Goal: Task Accomplishment & Management: Manage account settings

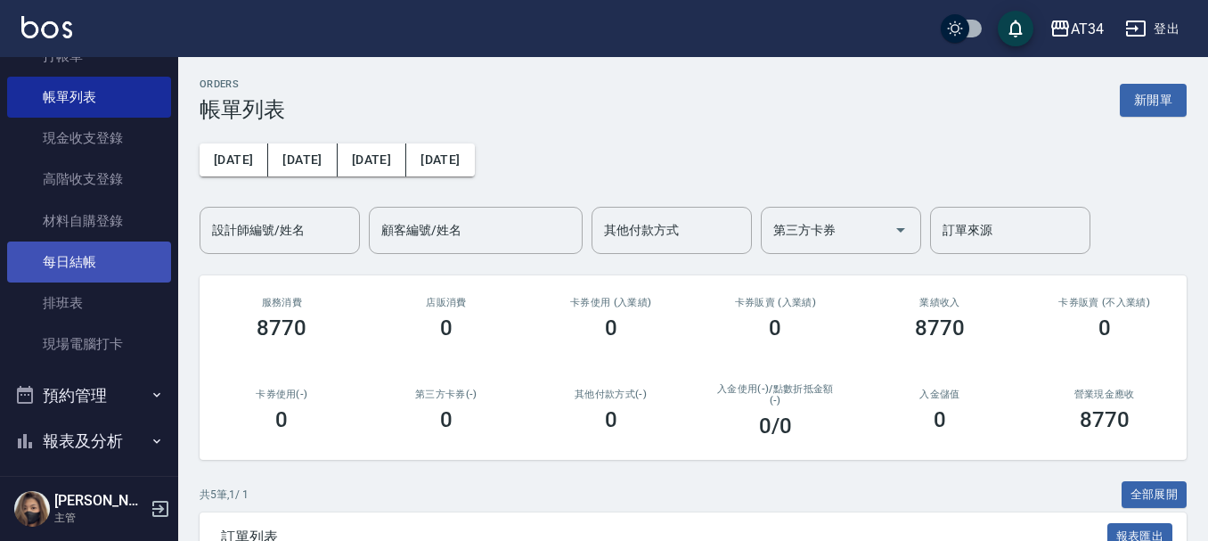
scroll to position [178, 0]
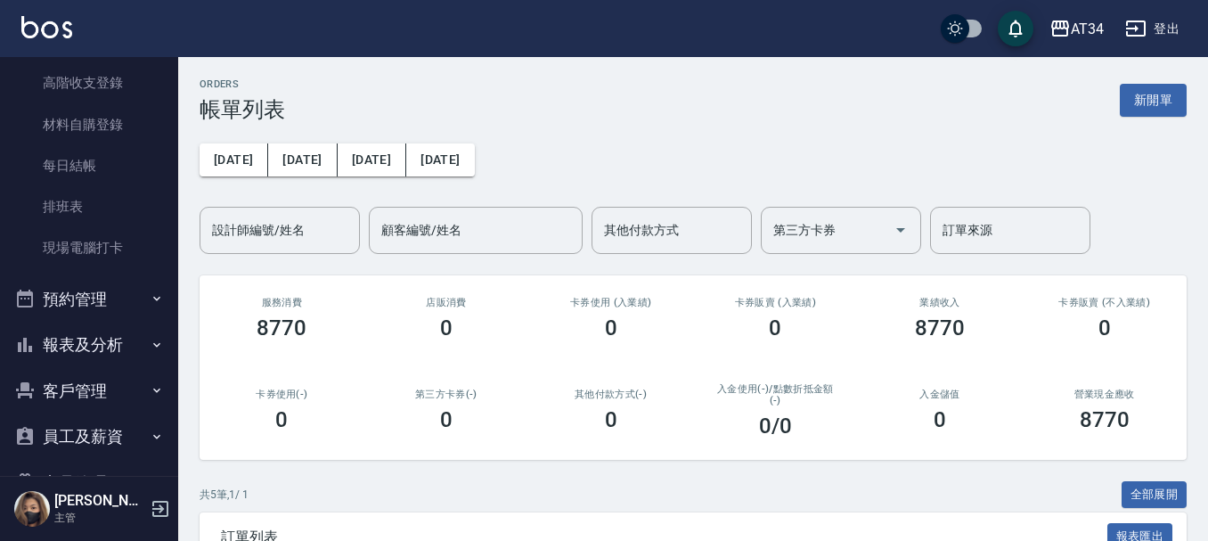
click at [124, 289] on button "預約管理" at bounding box center [89, 299] width 164 height 46
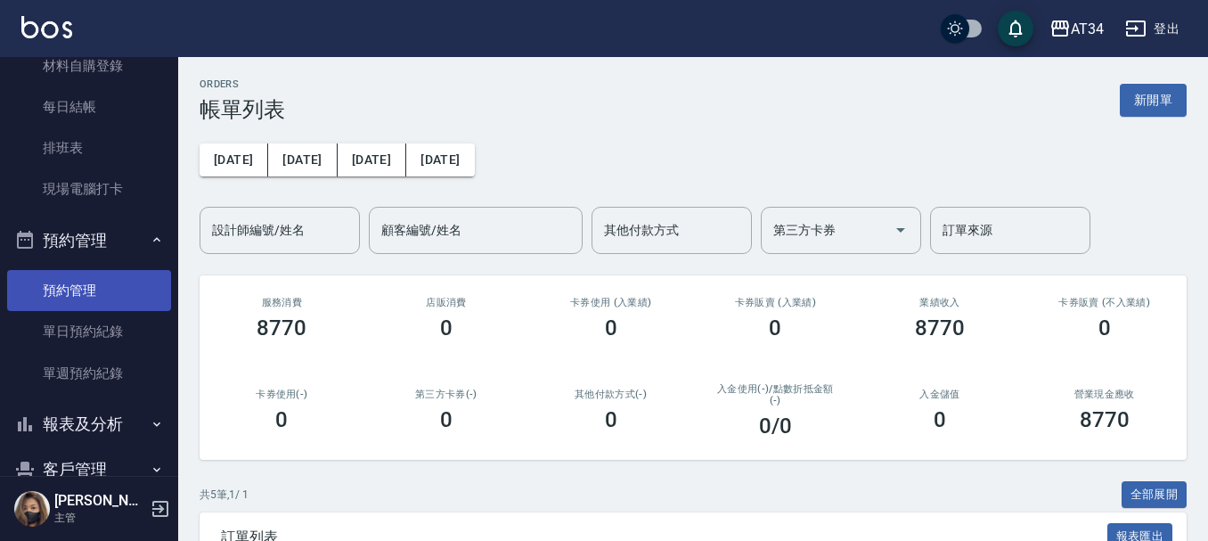
scroll to position [267, 0]
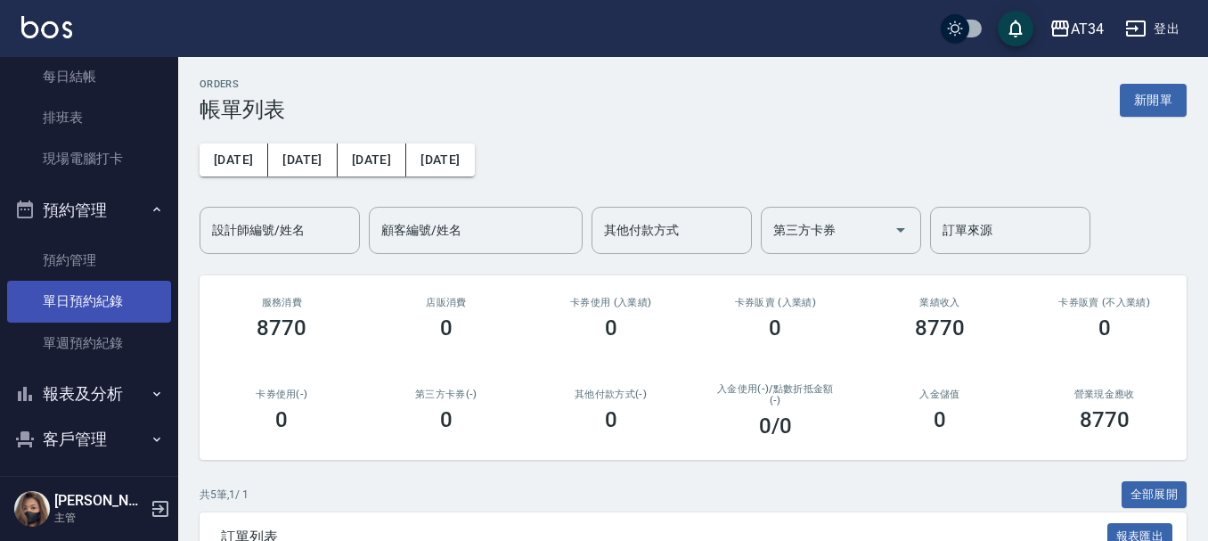
click at [134, 302] on link "單日預約紀錄" at bounding box center [89, 301] width 164 height 41
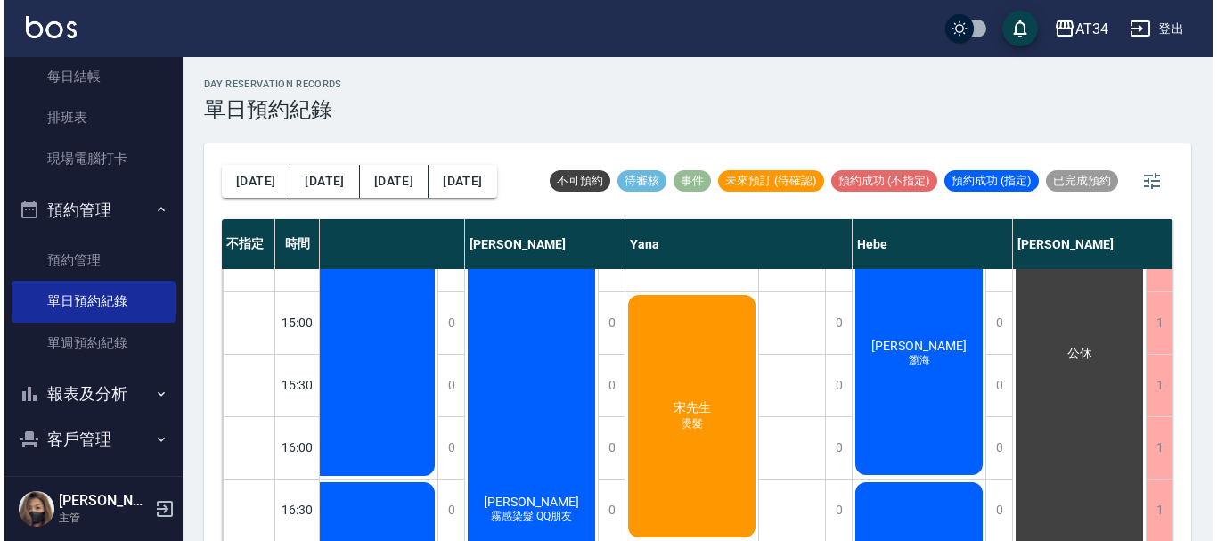
scroll to position [445, 1400]
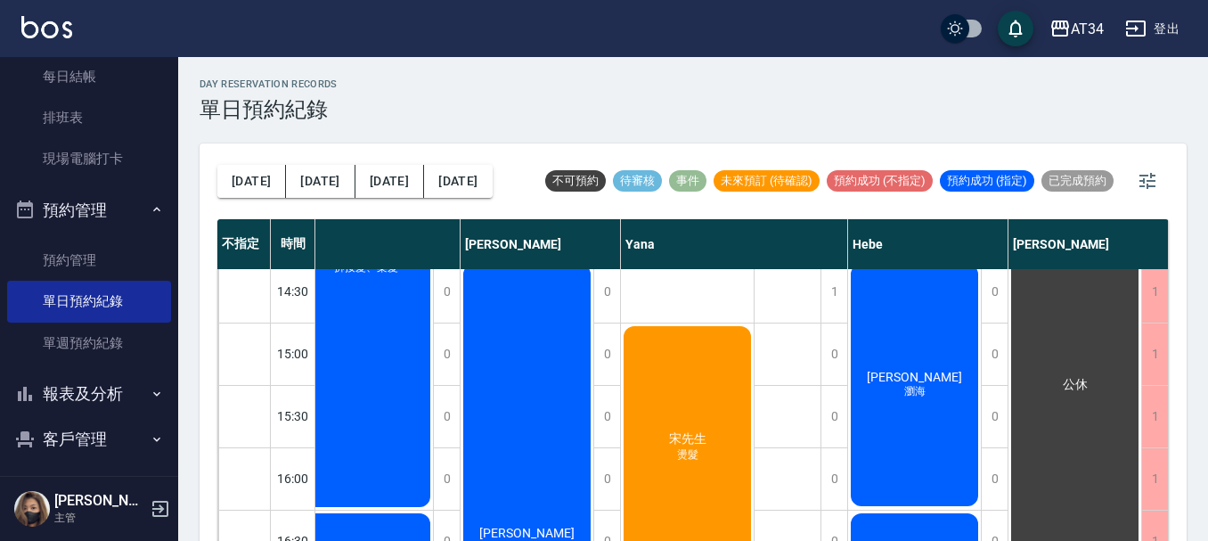
click at [712, 431] on div "宋先生 燙髮" at bounding box center [687, 447] width 133 height 248
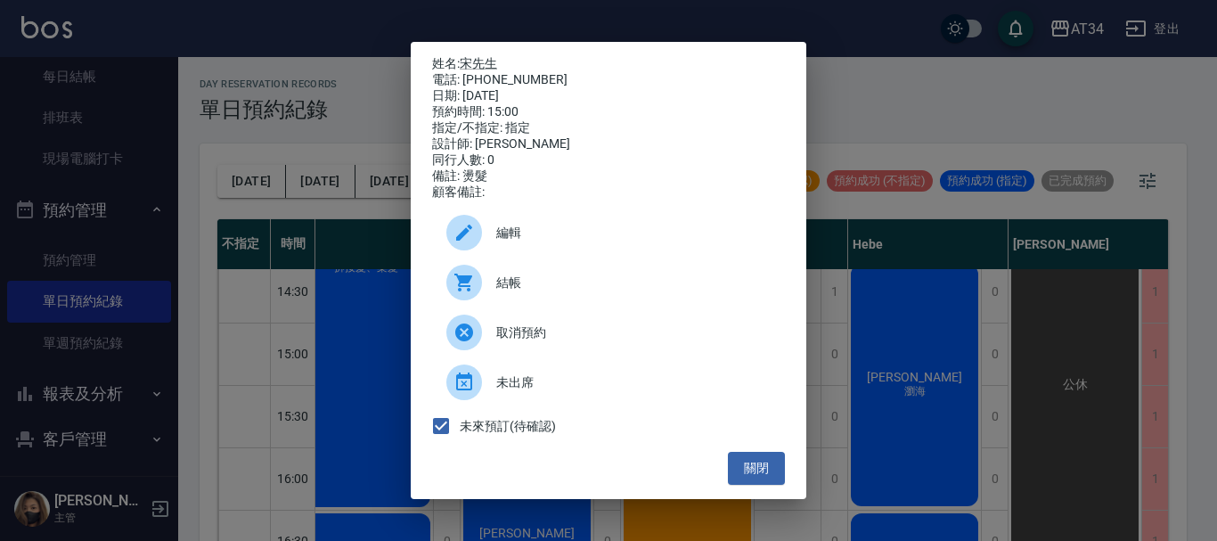
click at [547, 238] on span "編輯" at bounding box center [633, 233] width 274 height 19
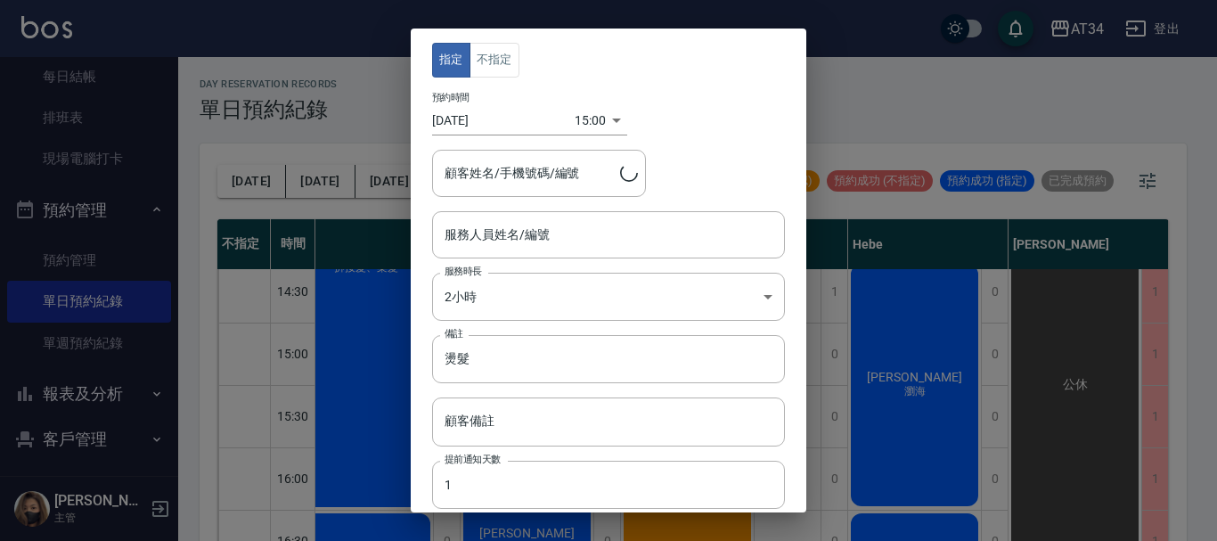
type input "Yana-09"
type input "宋先生/0979311927"
click at [603, 130] on div "15:00 1759647600000" at bounding box center [600, 120] width 53 height 29
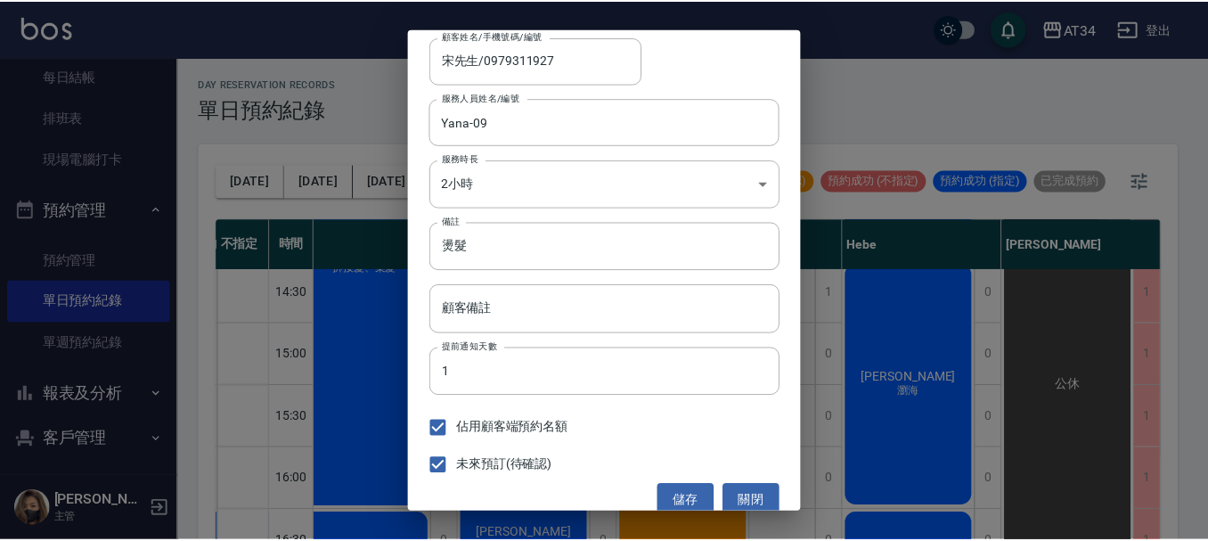
scroll to position [132, 0]
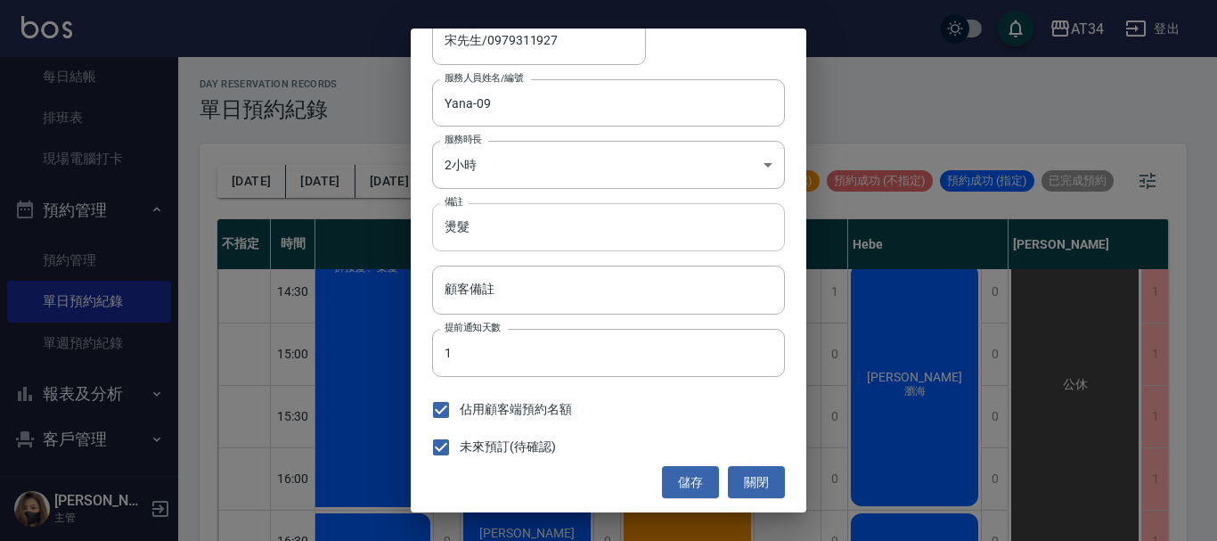
click at [488, 233] on input "燙髮" at bounding box center [608, 227] width 353 height 48
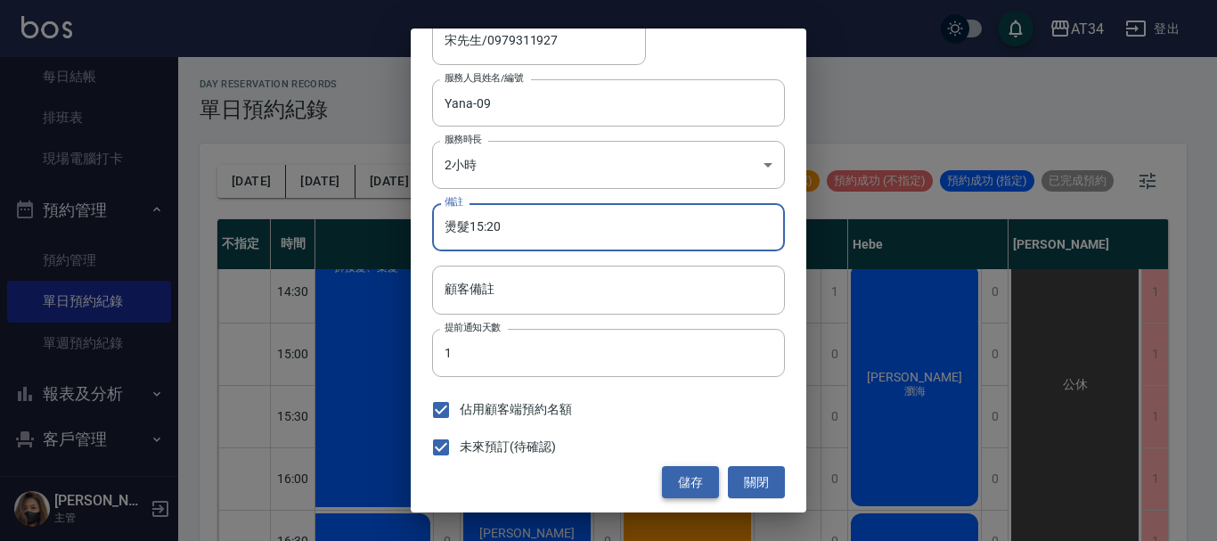
type input "燙髮15:20"
click at [693, 470] on button "儲存" at bounding box center [690, 482] width 57 height 33
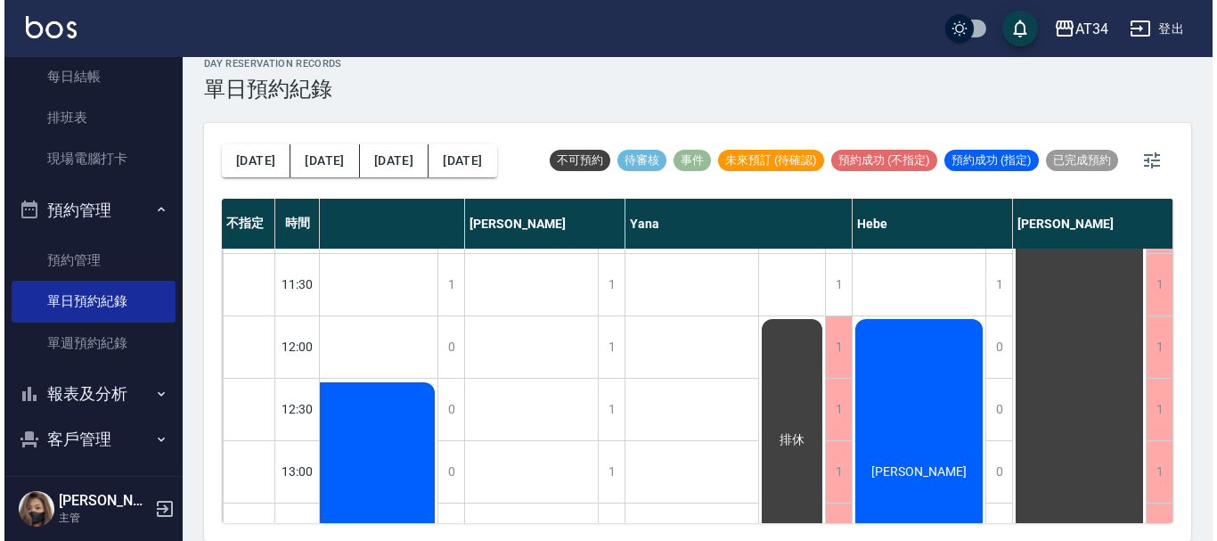
scroll to position [89, 1391]
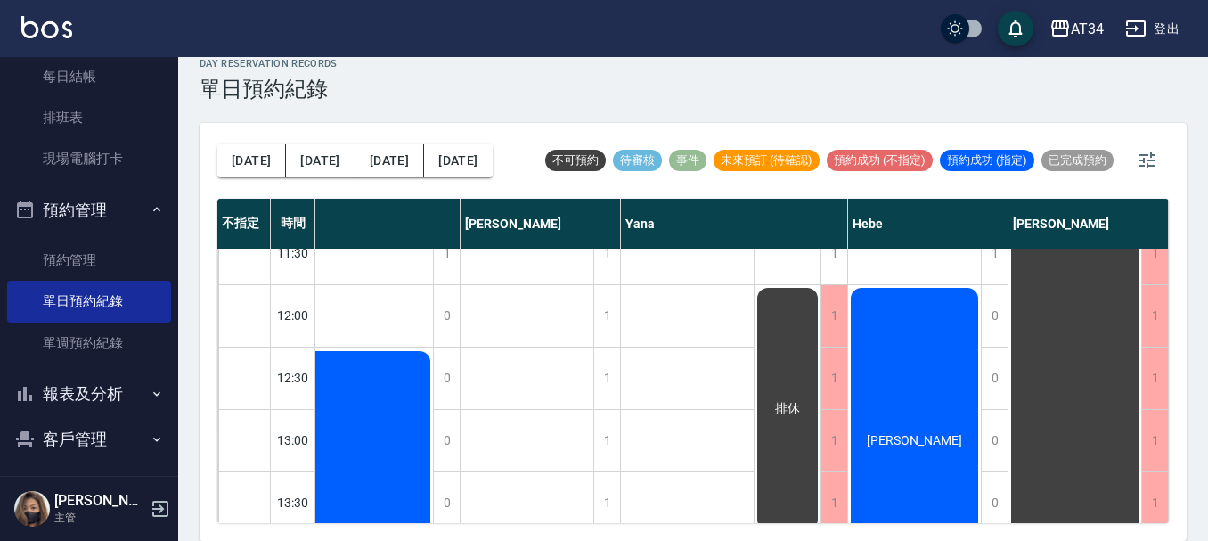
click at [914, 398] on div "[PERSON_NAME]" at bounding box center [914, 440] width 133 height 310
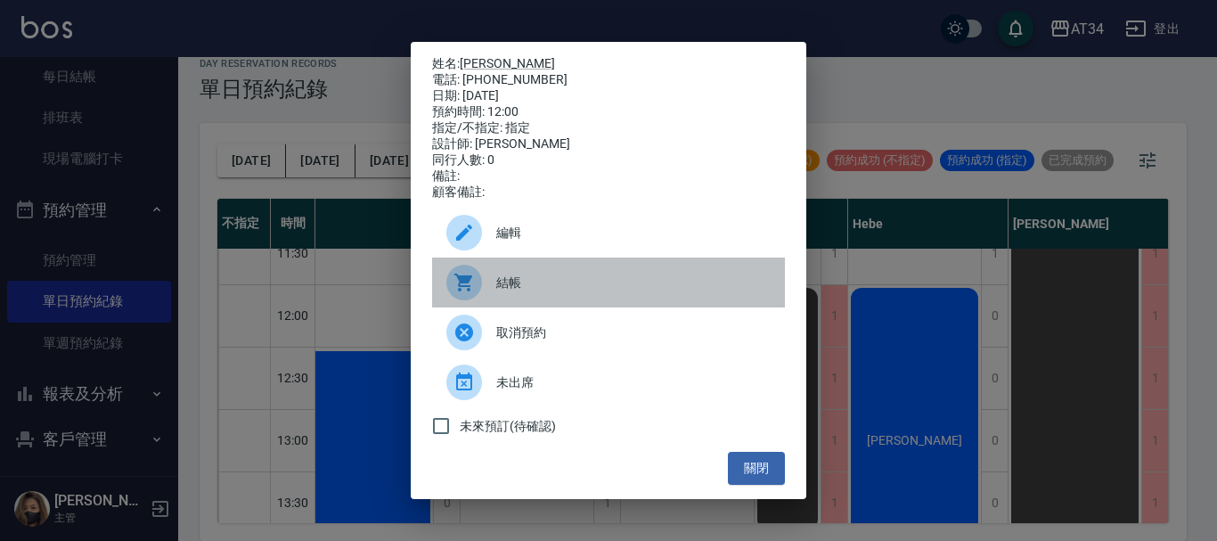
click at [530, 292] on span "結帳" at bounding box center [633, 282] width 274 height 19
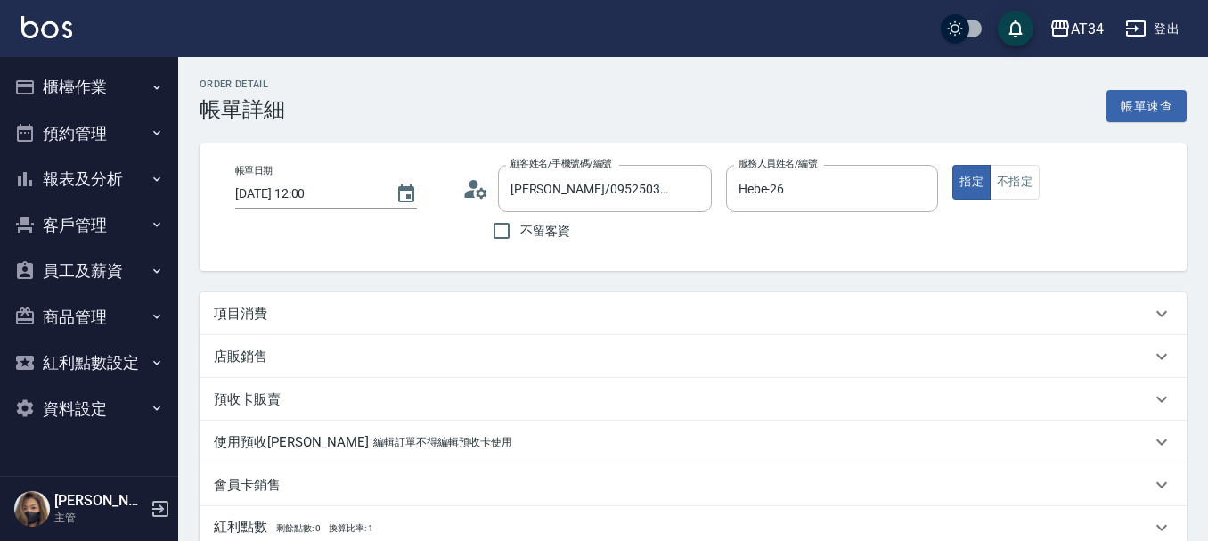
click at [518, 323] on div "項目消費" at bounding box center [693, 313] width 987 height 43
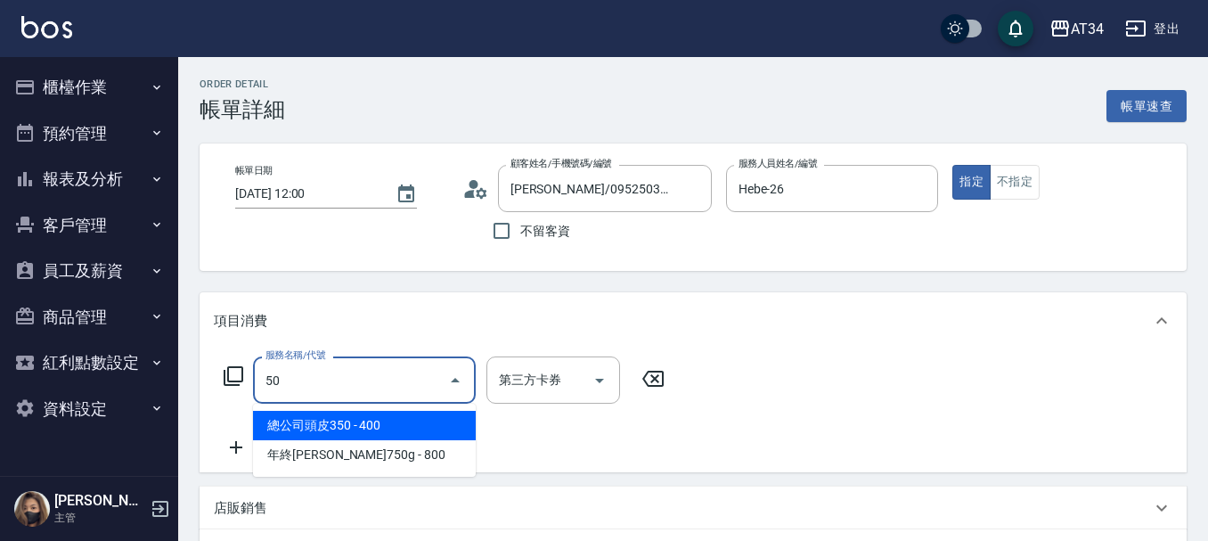
type input "501"
type input "100"
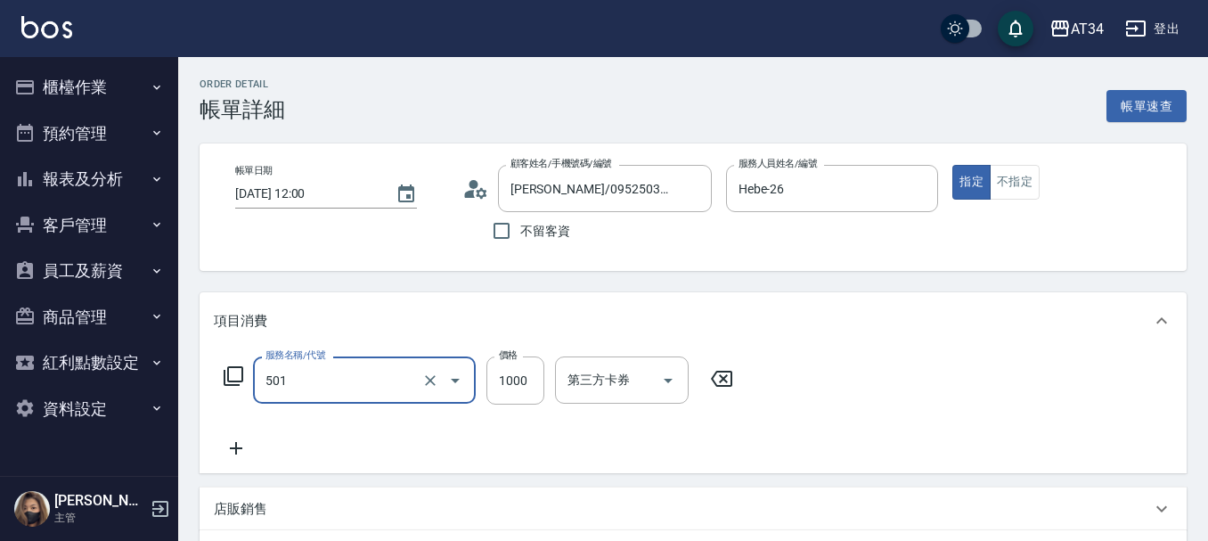
type input "染髮(501)"
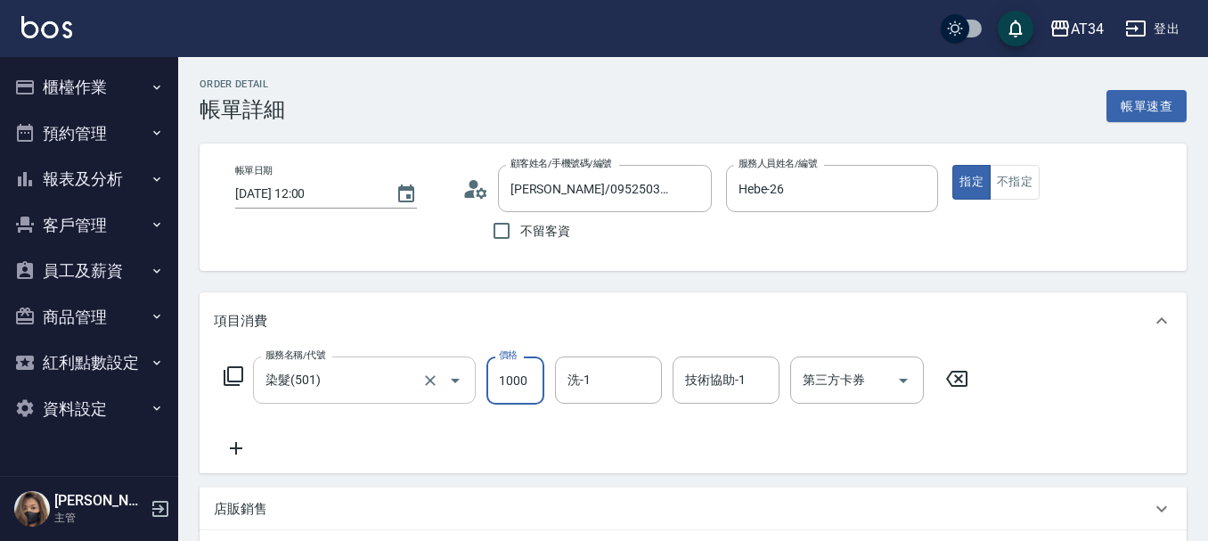
type input "0"
type input "11"
type input "10"
type input "114"
type input "110"
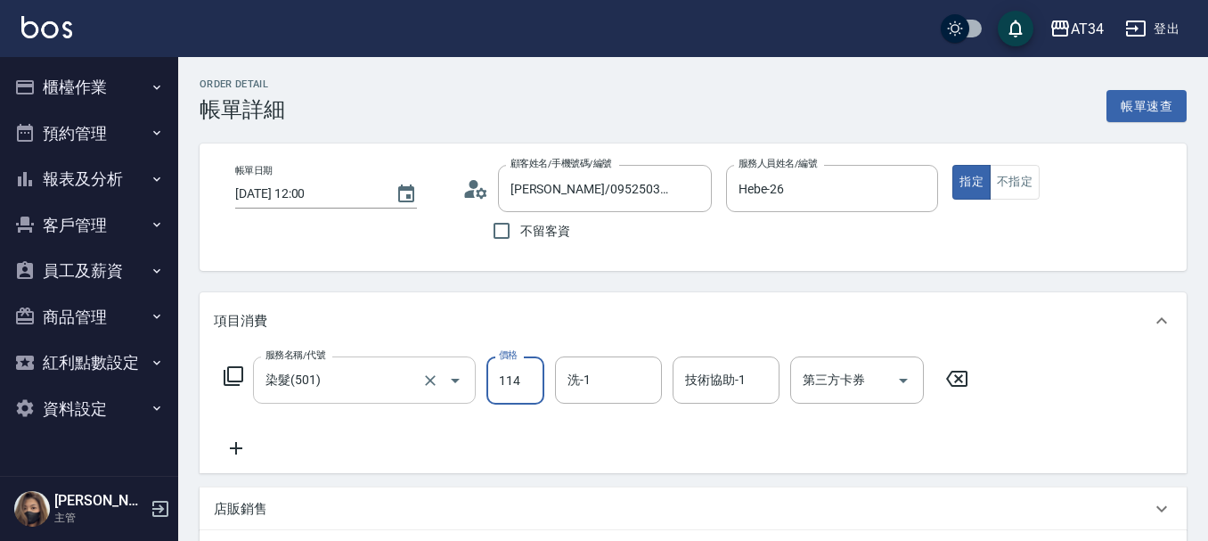
type input "1149"
type input "1140"
type input "11499"
type input "110"
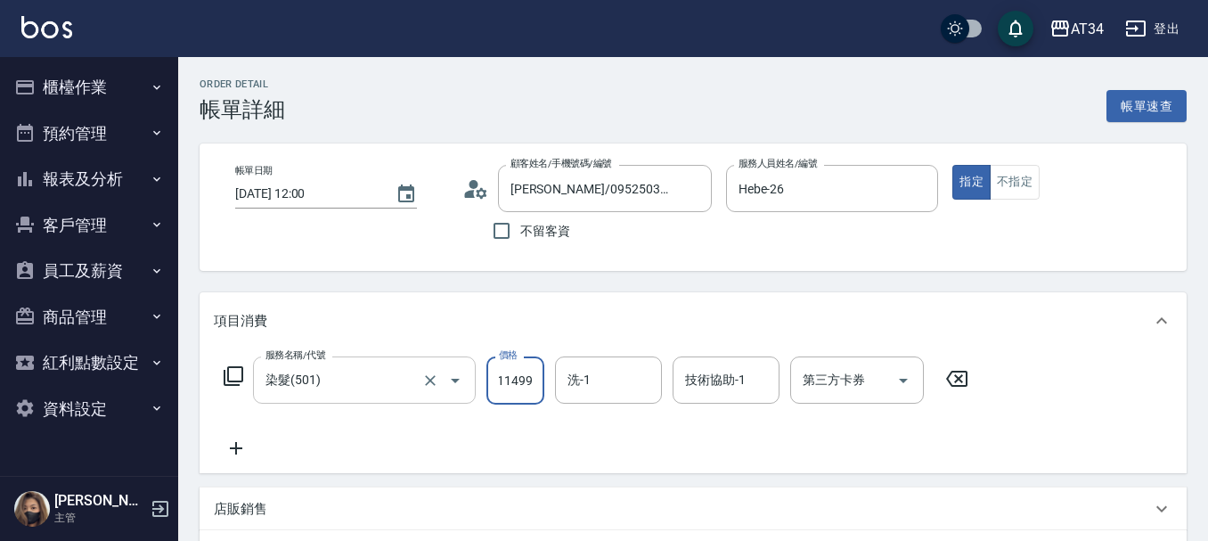
type input "1149"
type input "10"
type input "114"
type input "0"
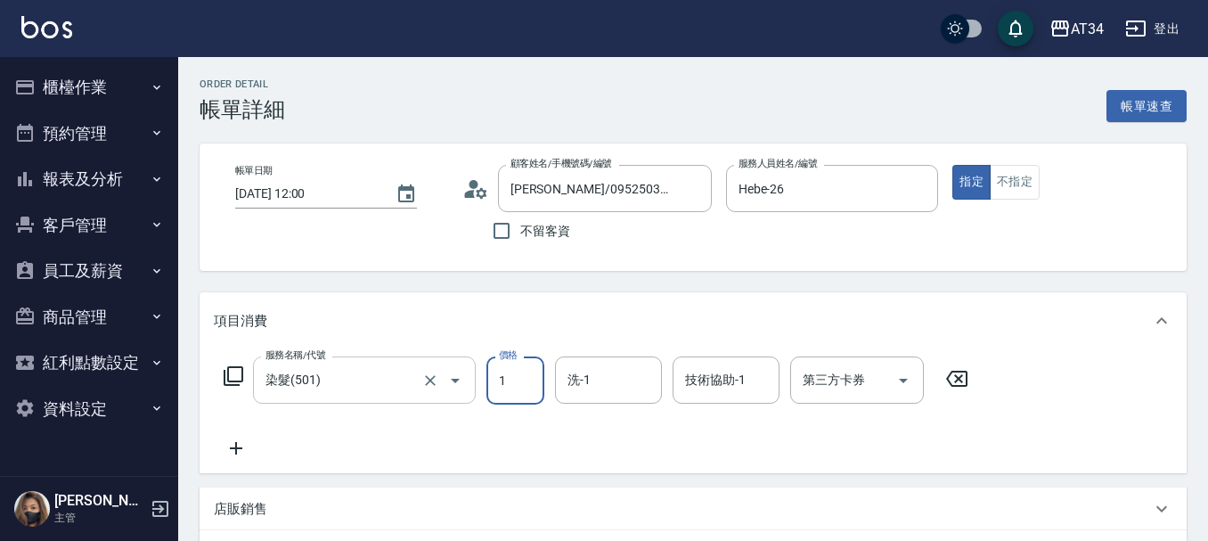
type input "14"
type input "10"
type input "149"
type input "140"
type input "1499"
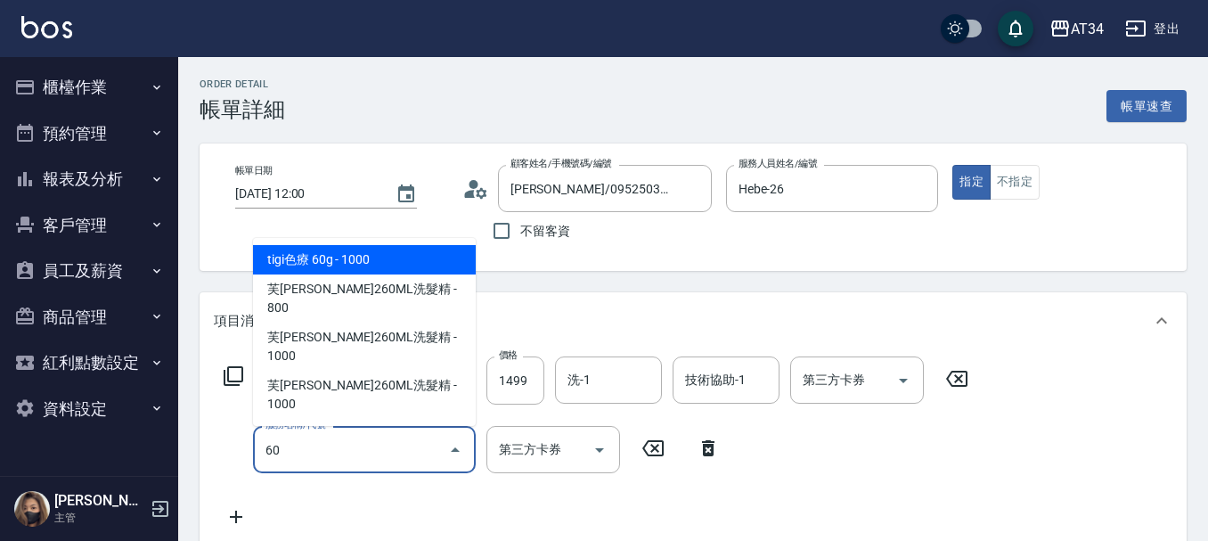
type input "601"
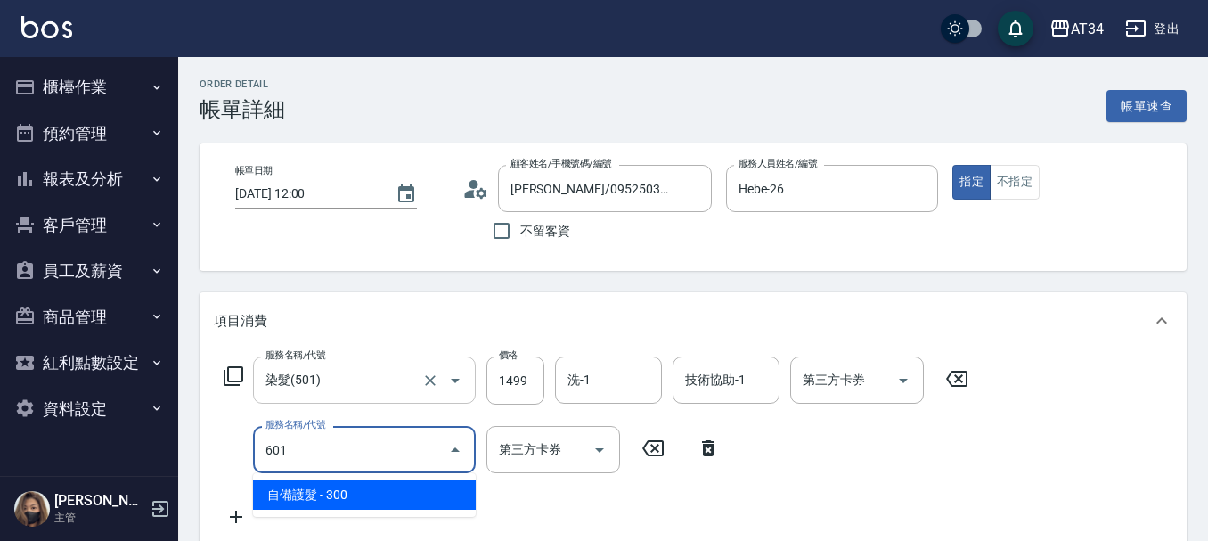
type input "170"
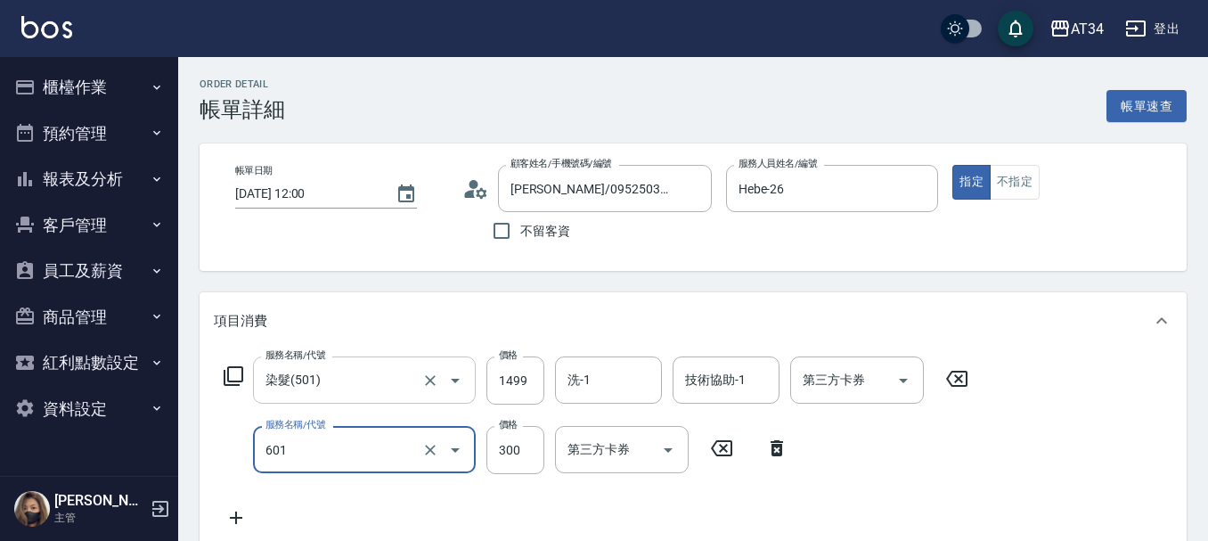
type input "自備護髮(601)"
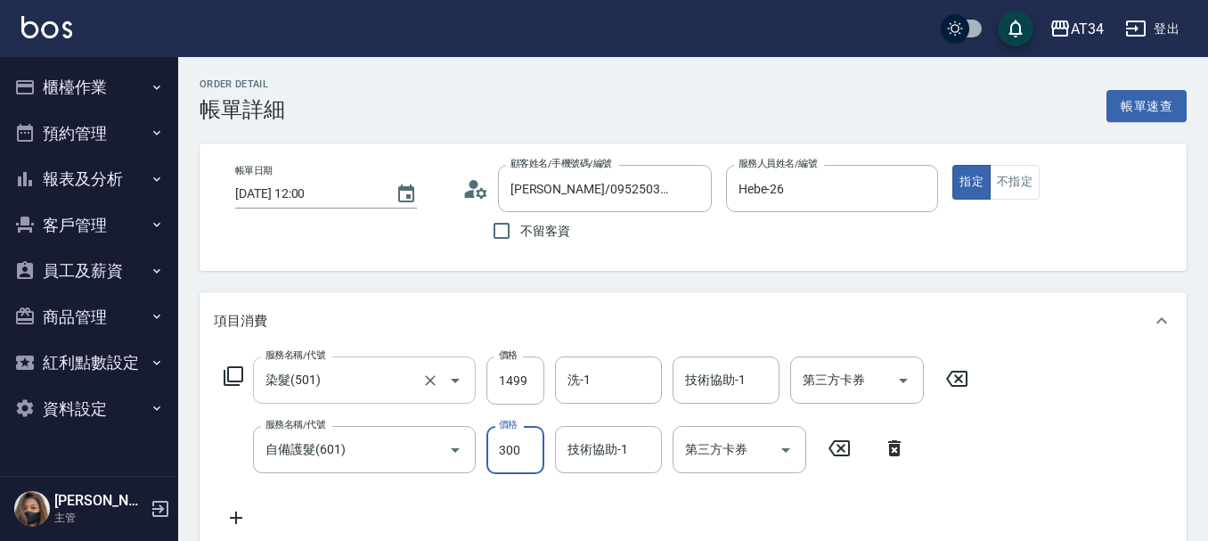
type input "150"
type input "11"
type input "160"
type input "110"
type input "250"
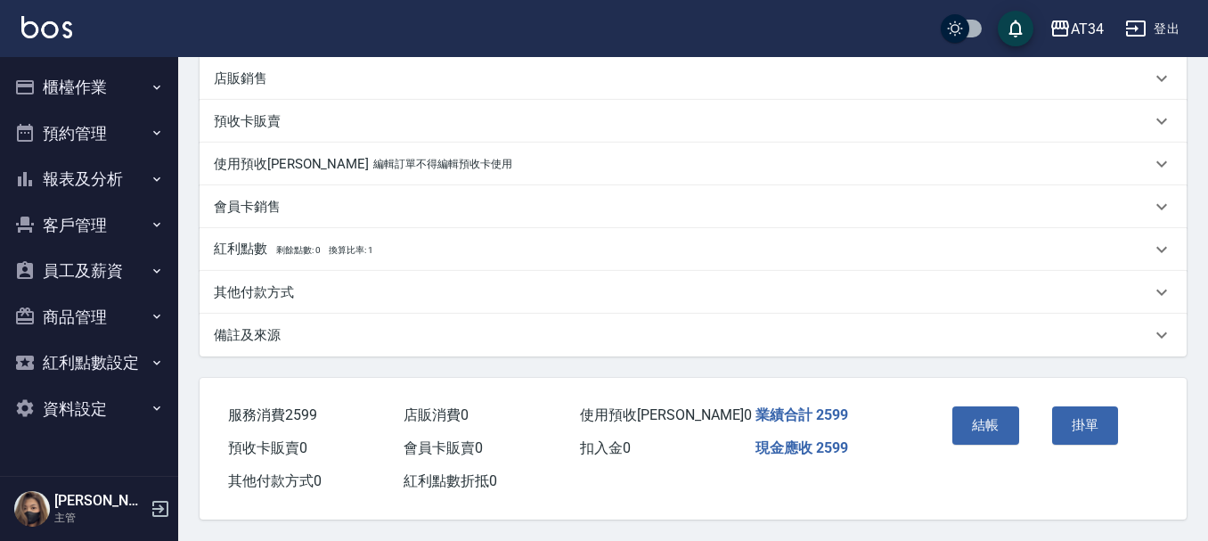
scroll to position [508, 0]
type input "1100"
click at [996, 423] on button "結帳" at bounding box center [985, 424] width 67 height 37
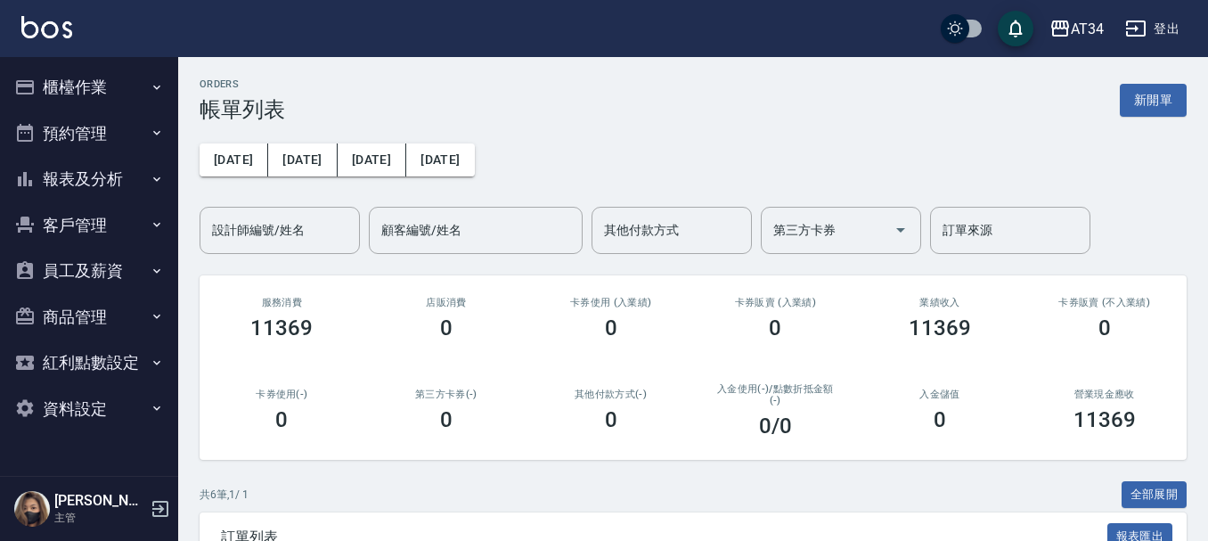
click at [65, 174] on button "報表及分析" at bounding box center [89, 179] width 164 height 46
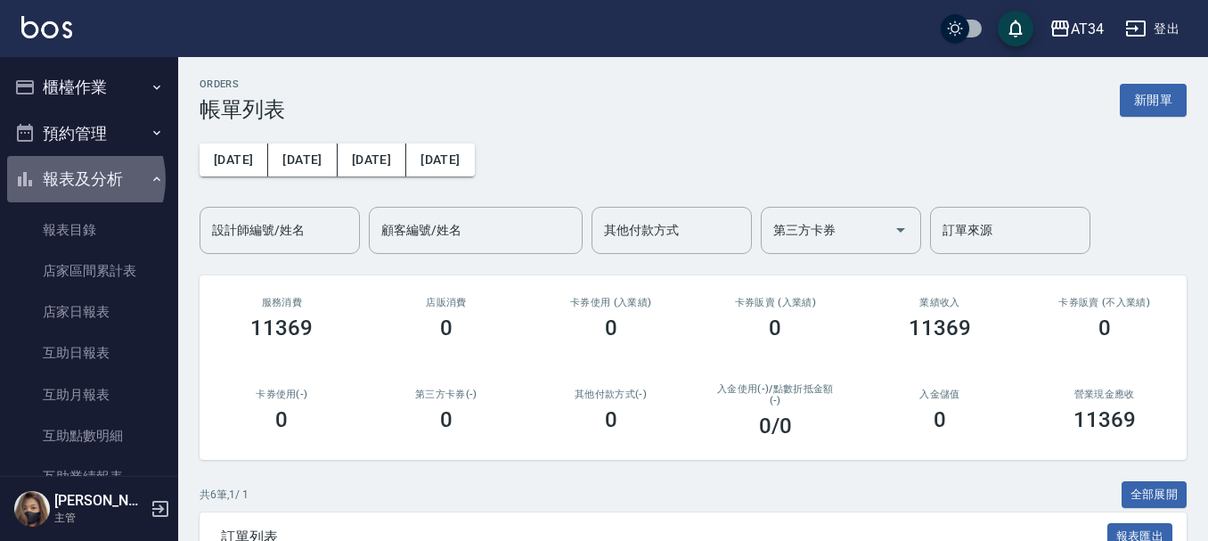
click at [71, 179] on button "報表及分析" at bounding box center [89, 179] width 164 height 46
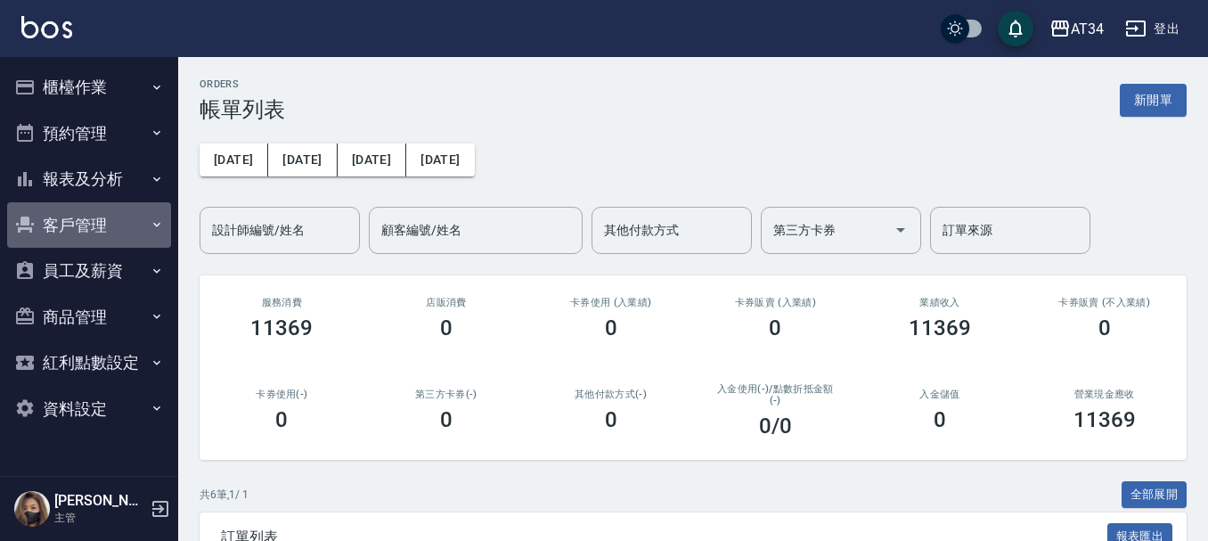
click at [78, 235] on button "客戶管理" at bounding box center [89, 225] width 164 height 46
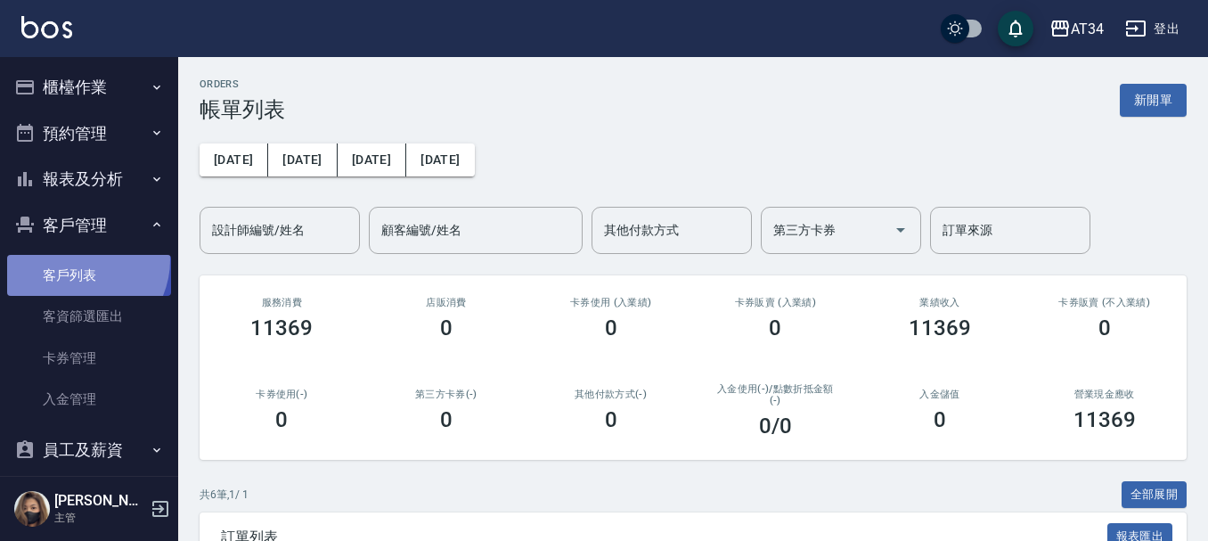
click at [78, 260] on link "客戶列表" at bounding box center [89, 275] width 164 height 41
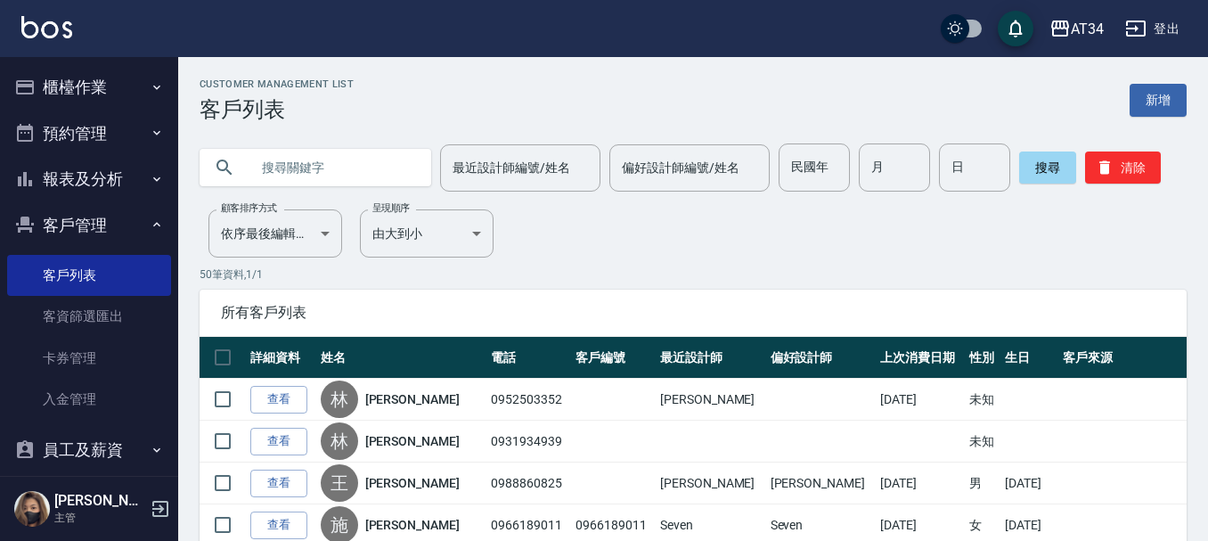
click at [263, 168] on input "text" at bounding box center [332, 167] width 167 height 48
type input ".0958210503"
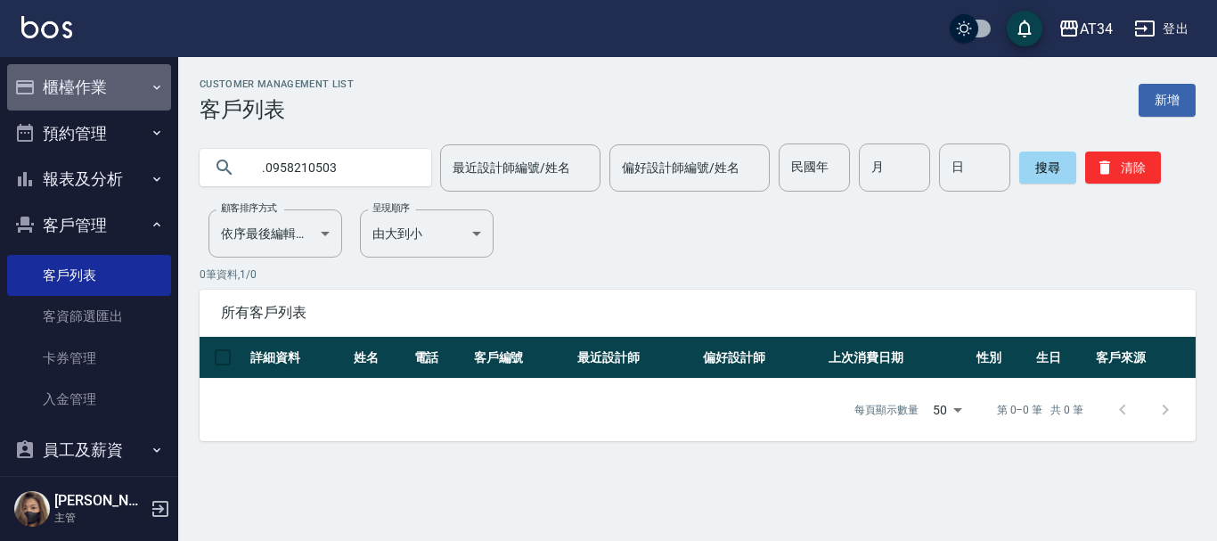
click at [157, 88] on button "櫃檯作業" at bounding box center [89, 87] width 164 height 46
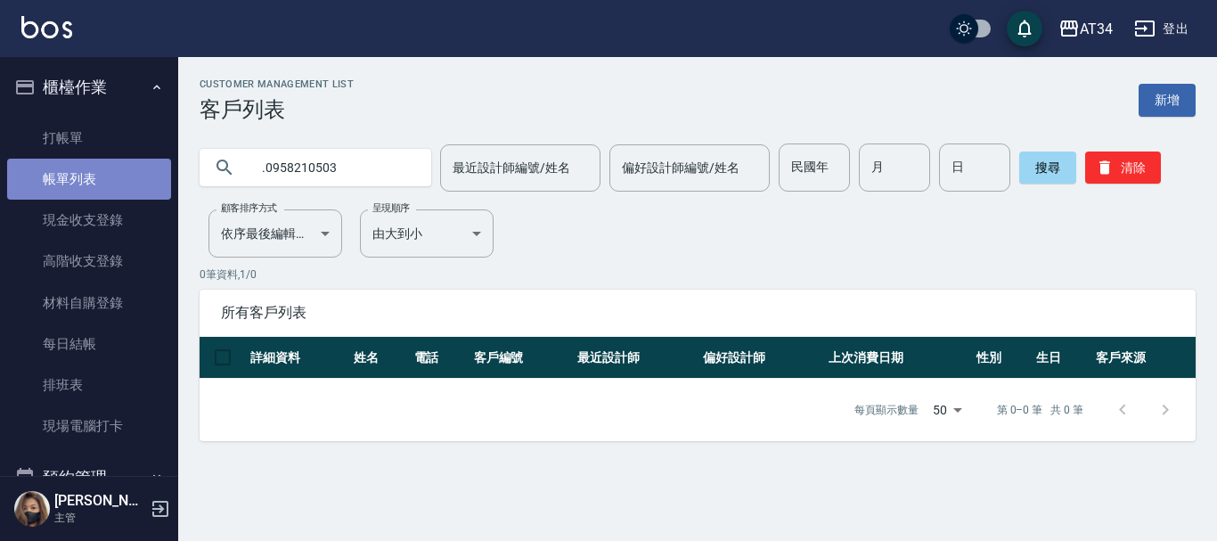
click at [97, 191] on link "帳單列表" at bounding box center [89, 179] width 164 height 41
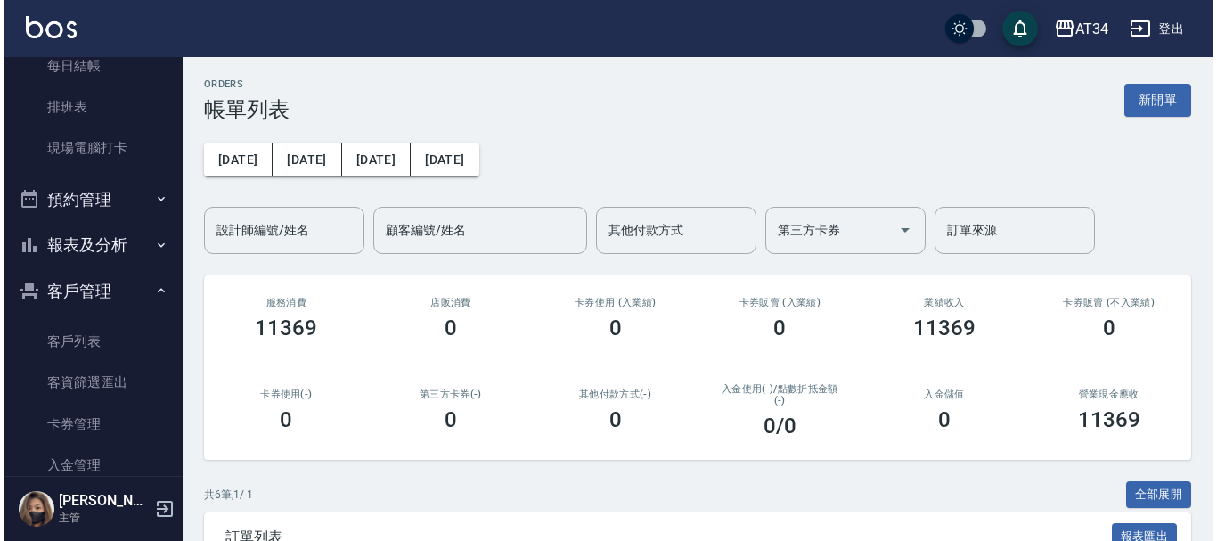
scroll to position [267, 0]
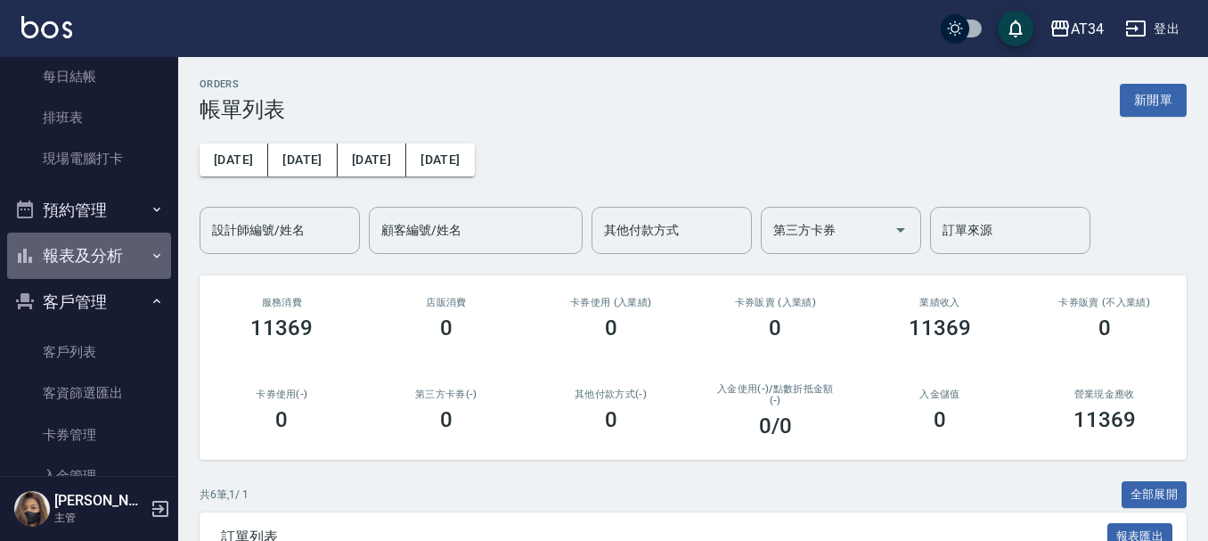
click at [118, 252] on button "報表及分析" at bounding box center [89, 255] width 164 height 46
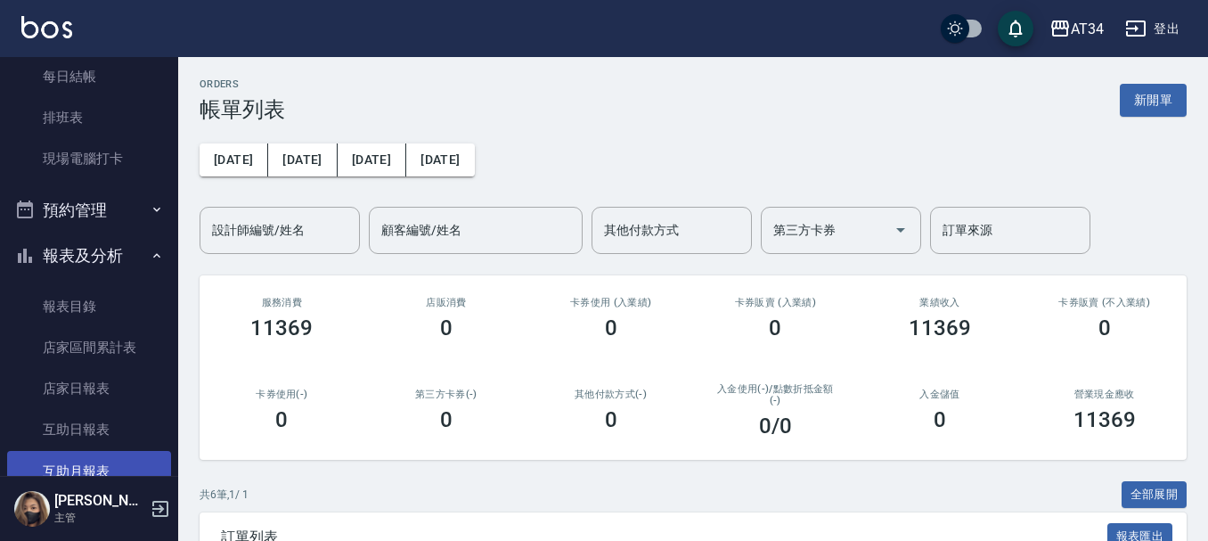
click at [99, 465] on link "互助月報表" at bounding box center [89, 471] width 164 height 41
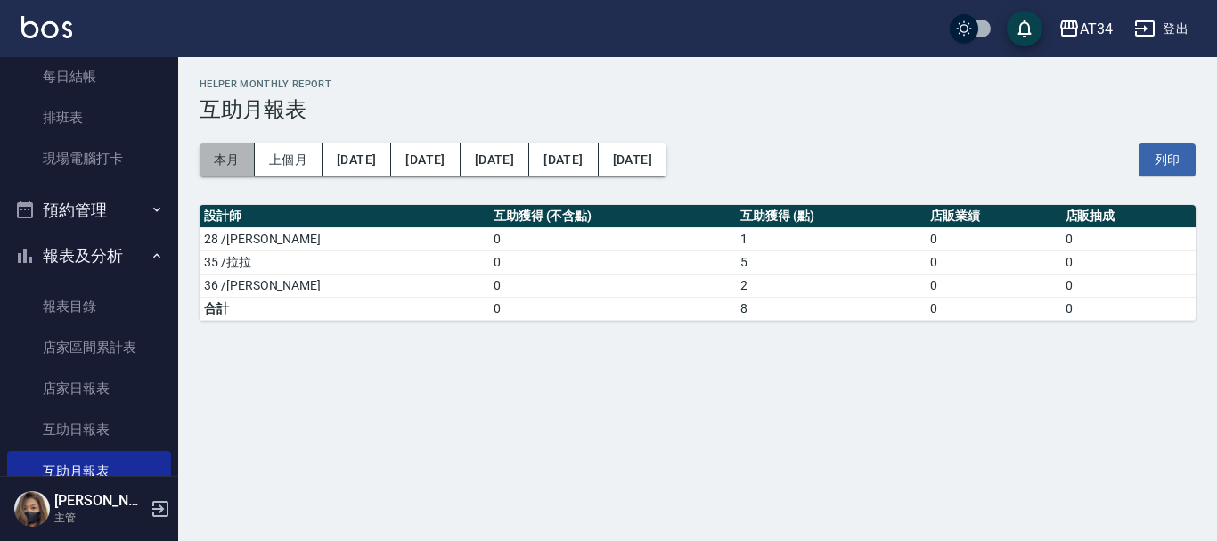
click at [212, 151] on button "本月" at bounding box center [227, 159] width 55 height 33
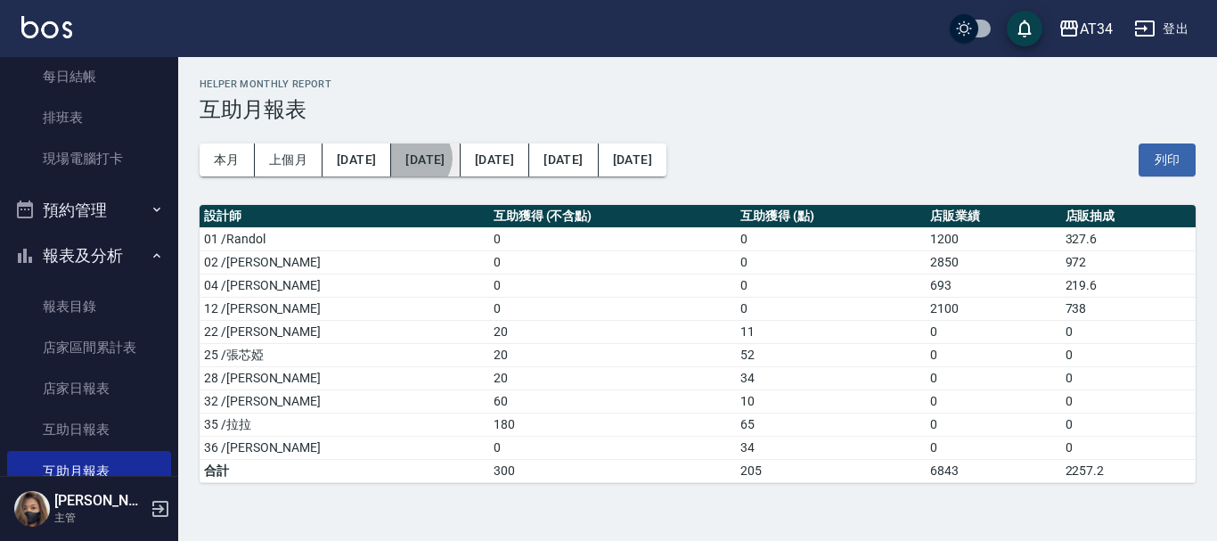
click at [403, 158] on button "[DATE]" at bounding box center [425, 159] width 69 height 33
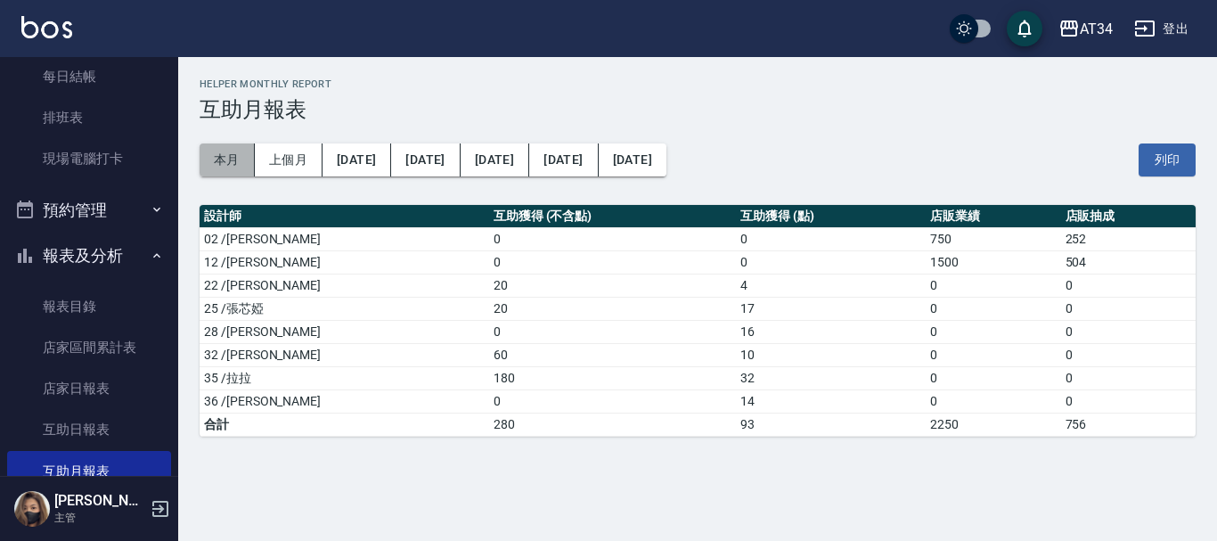
click at [215, 153] on button "本月" at bounding box center [227, 159] width 55 height 33
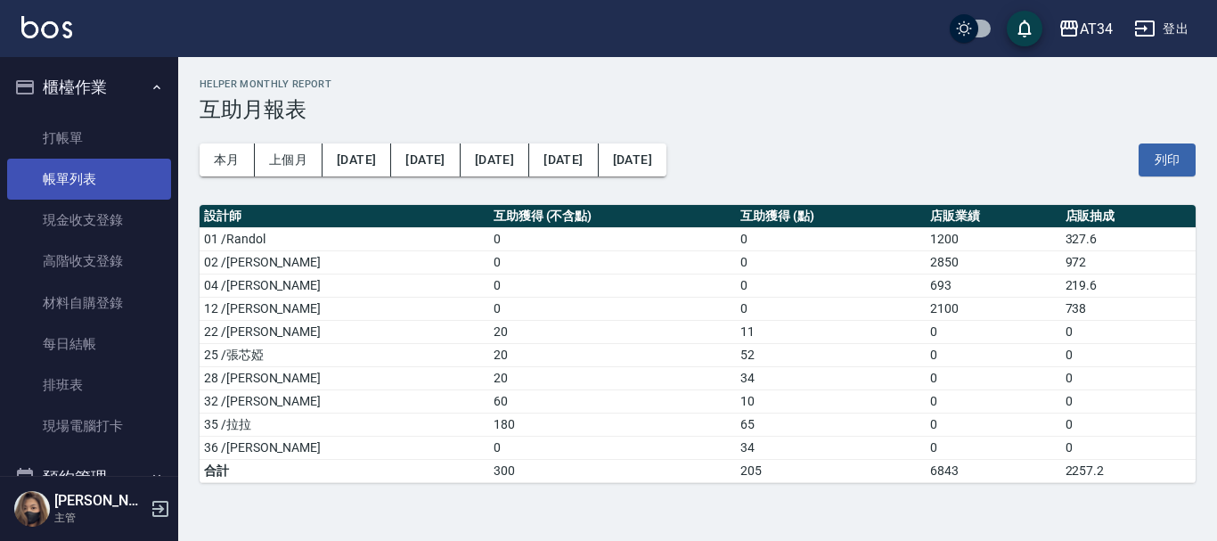
click at [111, 189] on link "帳單列表" at bounding box center [89, 179] width 164 height 41
